Goal: Task Accomplishment & Management: Manage account settings

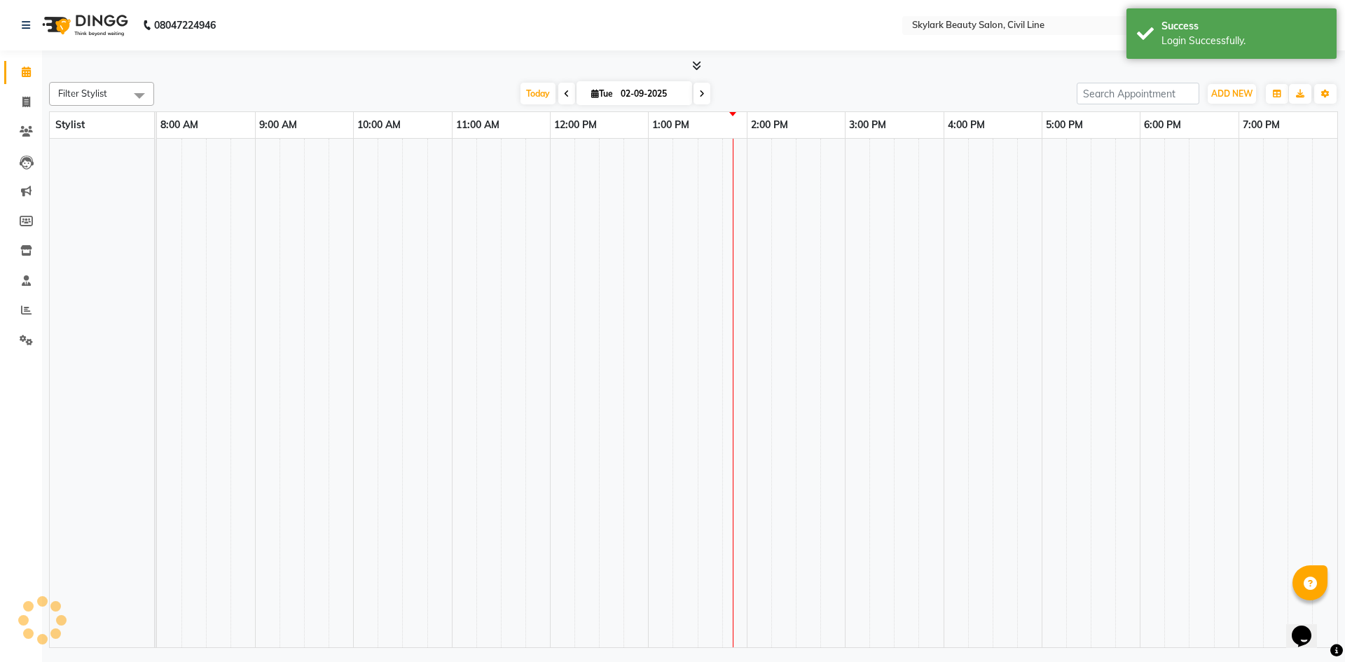
select select "en"
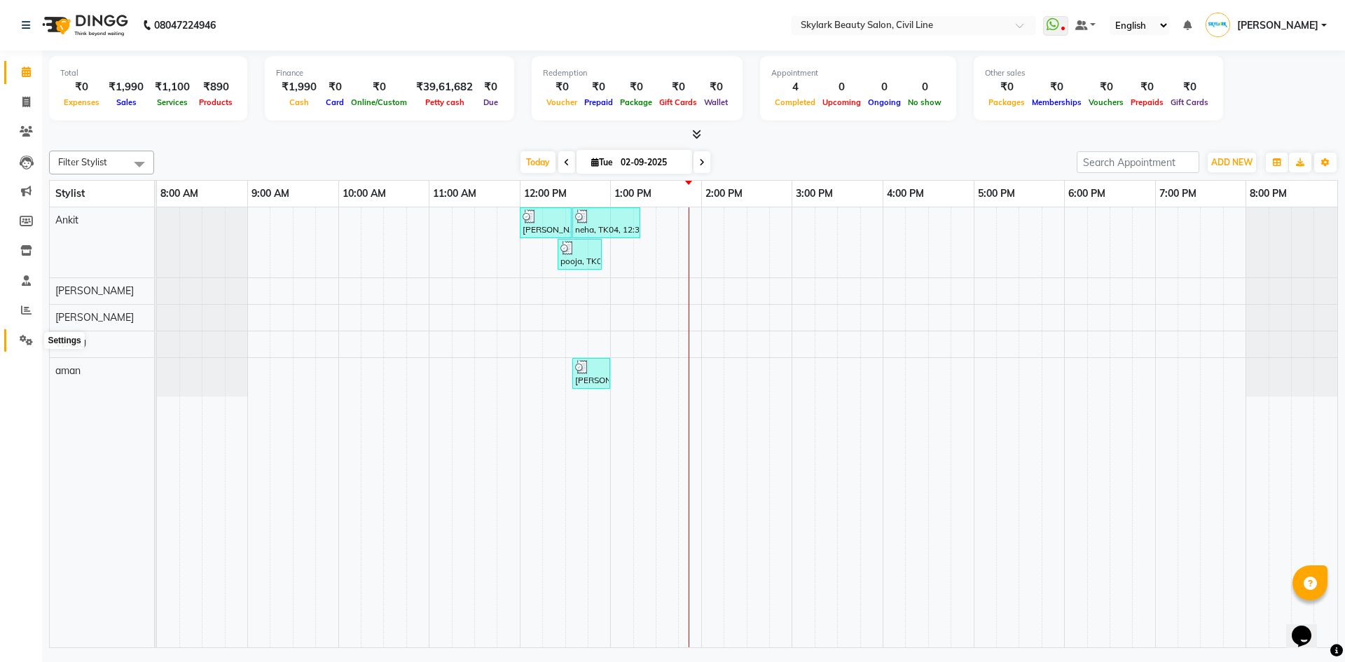
click at [25, 340] on icon at bounding box center [26, 340] width 13 height 11
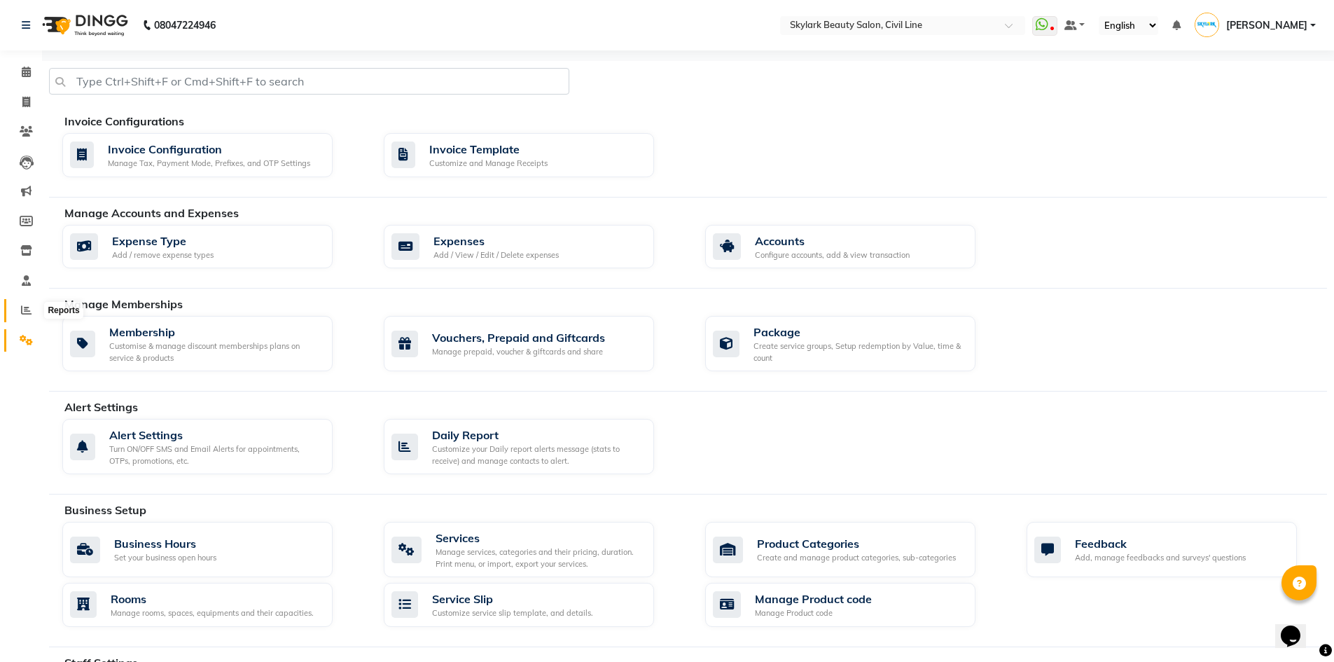
click at [23, 305] on icon at bounding box center [26, 310] width 11 height 11
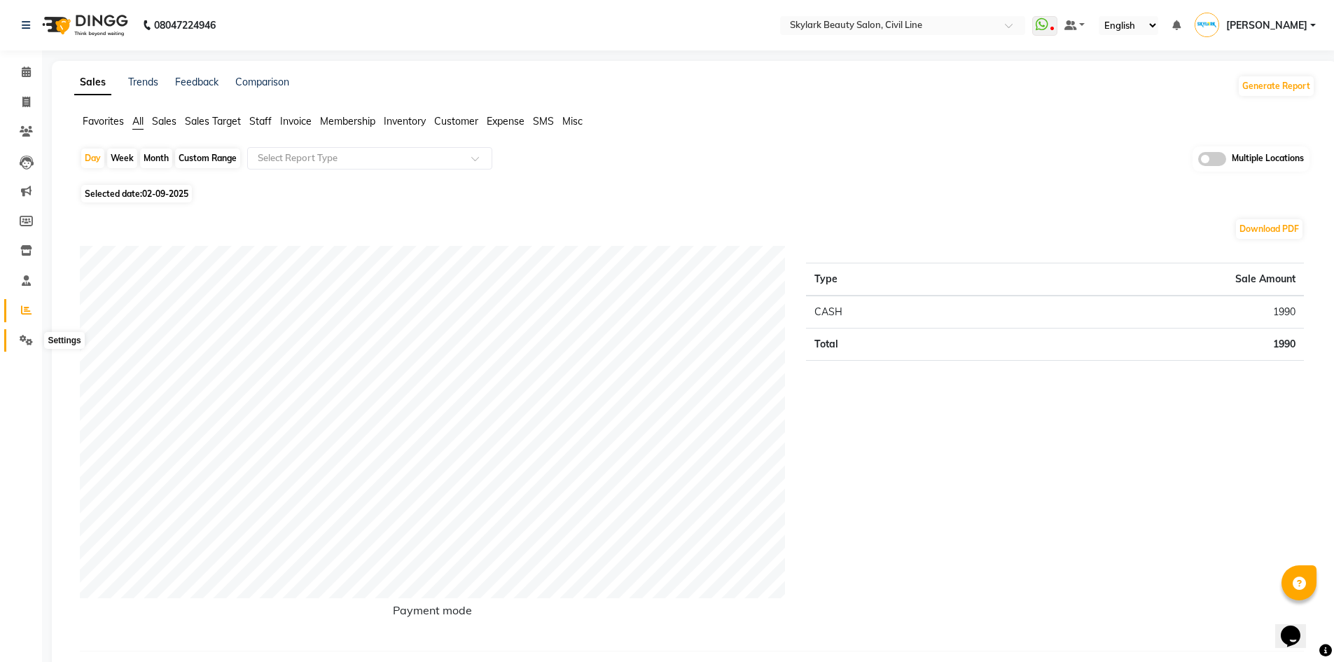
click at [18, 334] on span at bounding box center [26, 341] width 25 height 16
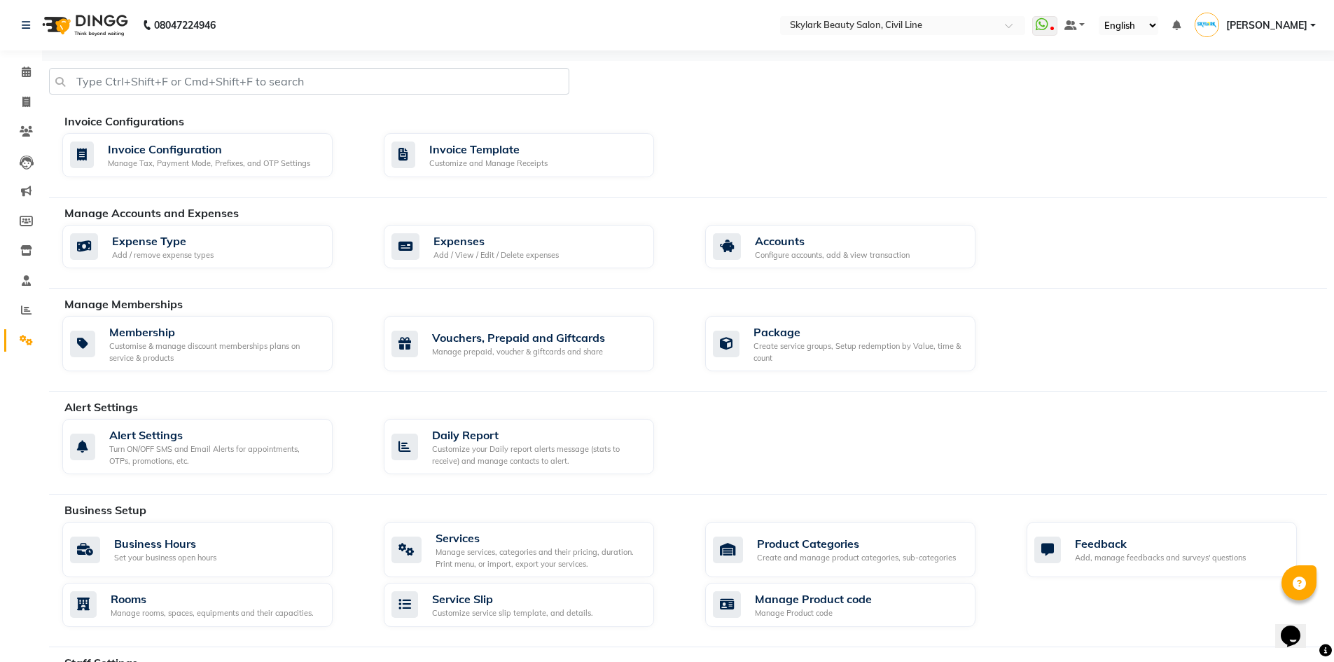
click at [1308, 28] on span "[PERSON_NAME]" at bounding box center [1266, 25] width 81 height 15
click at [1252, 96] on link "Sign out" at bounding box center [1244, 101] width 128 height 22
